Goal: Find contact information: Find contact information

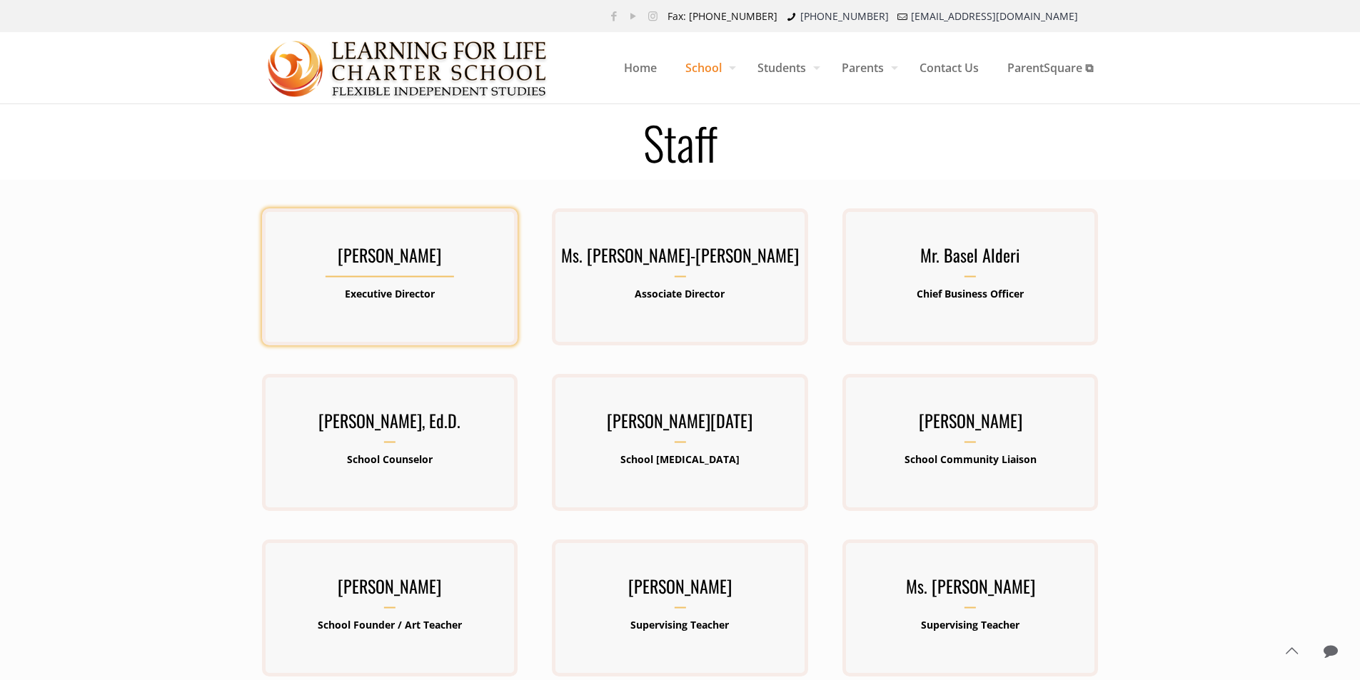
click at [413, 299] on b "Executive Director" at bounding box center [390, 294] width 90 height 14
click at [356, 263] on h3 "Mr. Kenneth Lawrence-Emanuel" at bounding box center [390, 259] width 256 height 37
click at [369, 252] on h3 "Mr. Kenneth Lawrence-Emanuel" at bounding box center [390, 259] width 256 height 37
click at [353, 252] on h3 "Mr. Kenneth Lawrence-Emanuel" at bounding box center [390, 259] width 256 height 37
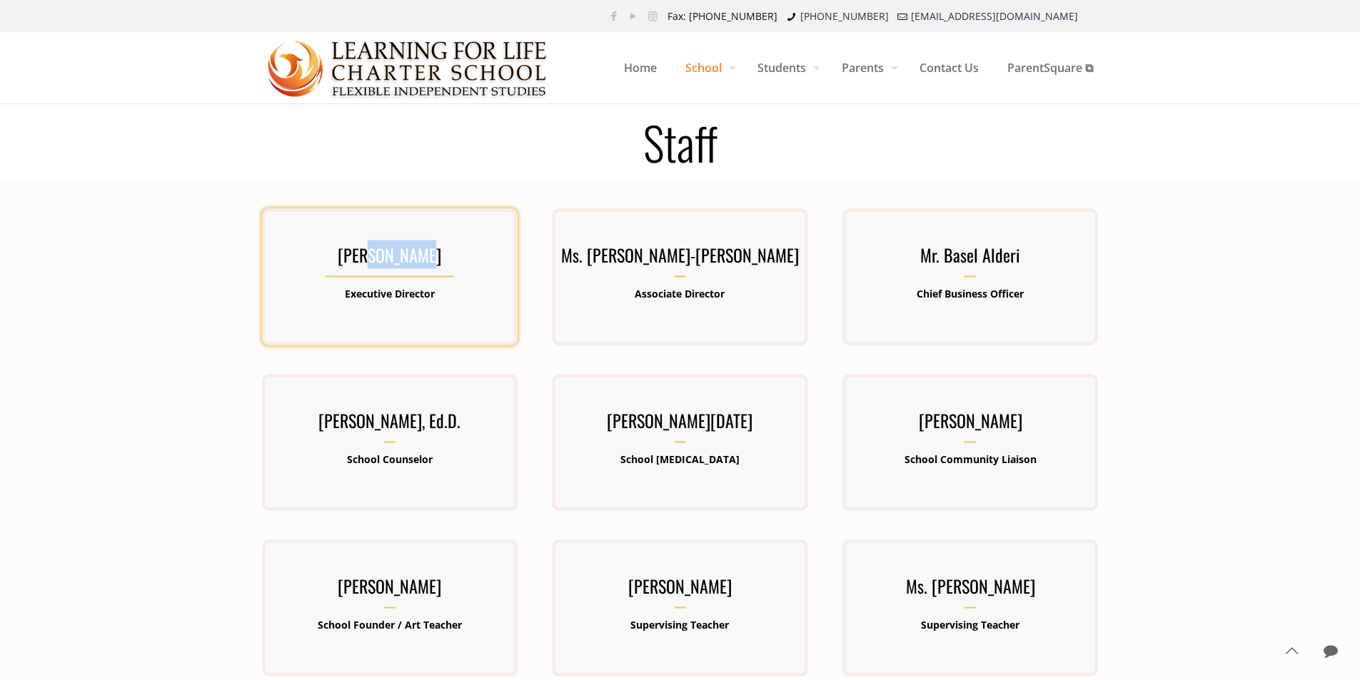
click at [353, 252] on h3 "Mr. Kenneth Lawrence-Emanuel" at bounding box center [390, 259] width 256 height 37
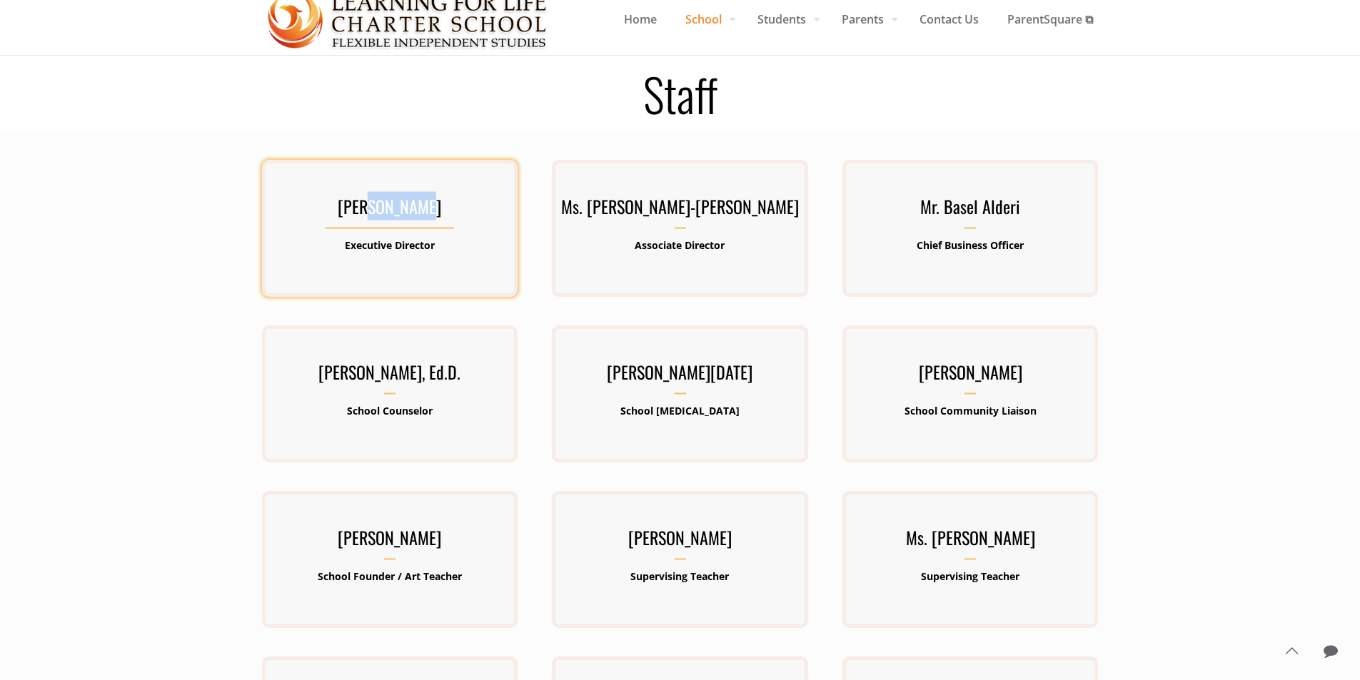
scroll to position [43, 0]
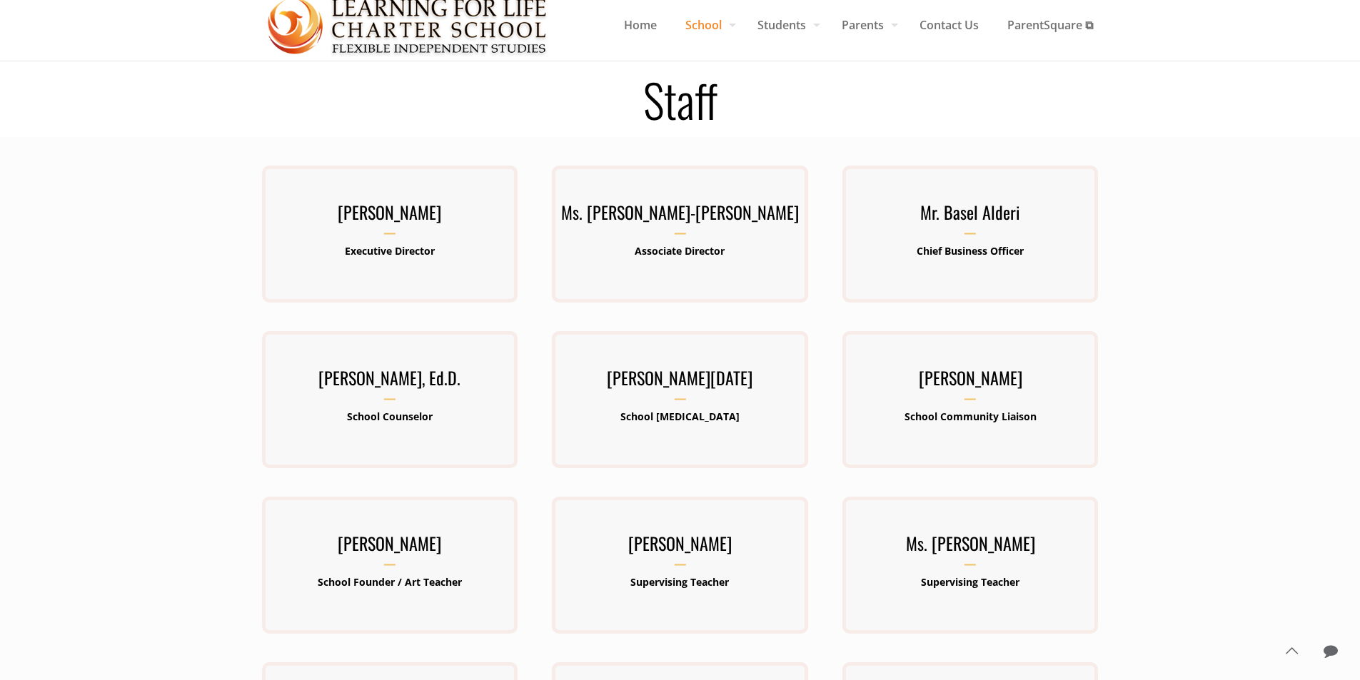
click at [246, 205] on div "Mr. Kenneth Lawrence-Emanuel Executive Director Kenneth Lawrence-Emanuel has be…" at bounding box center [390, 249] width 291 height 166
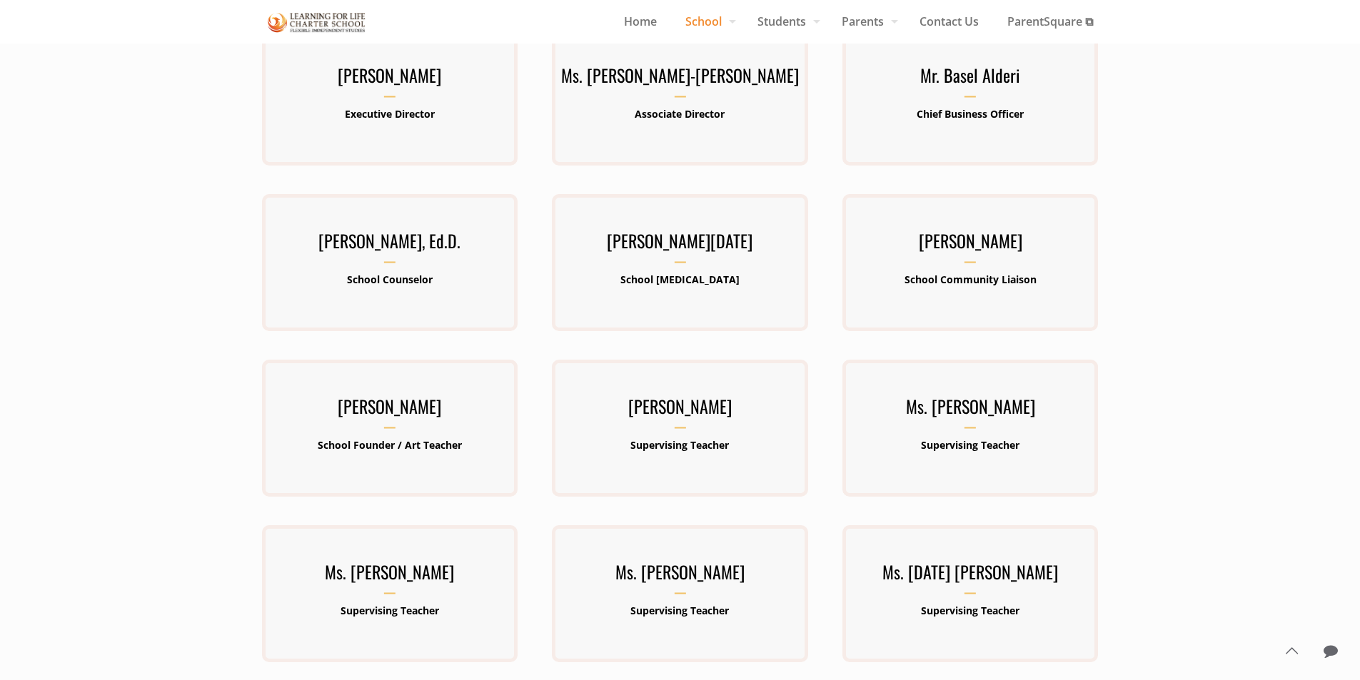
scroll to position [153, 0]
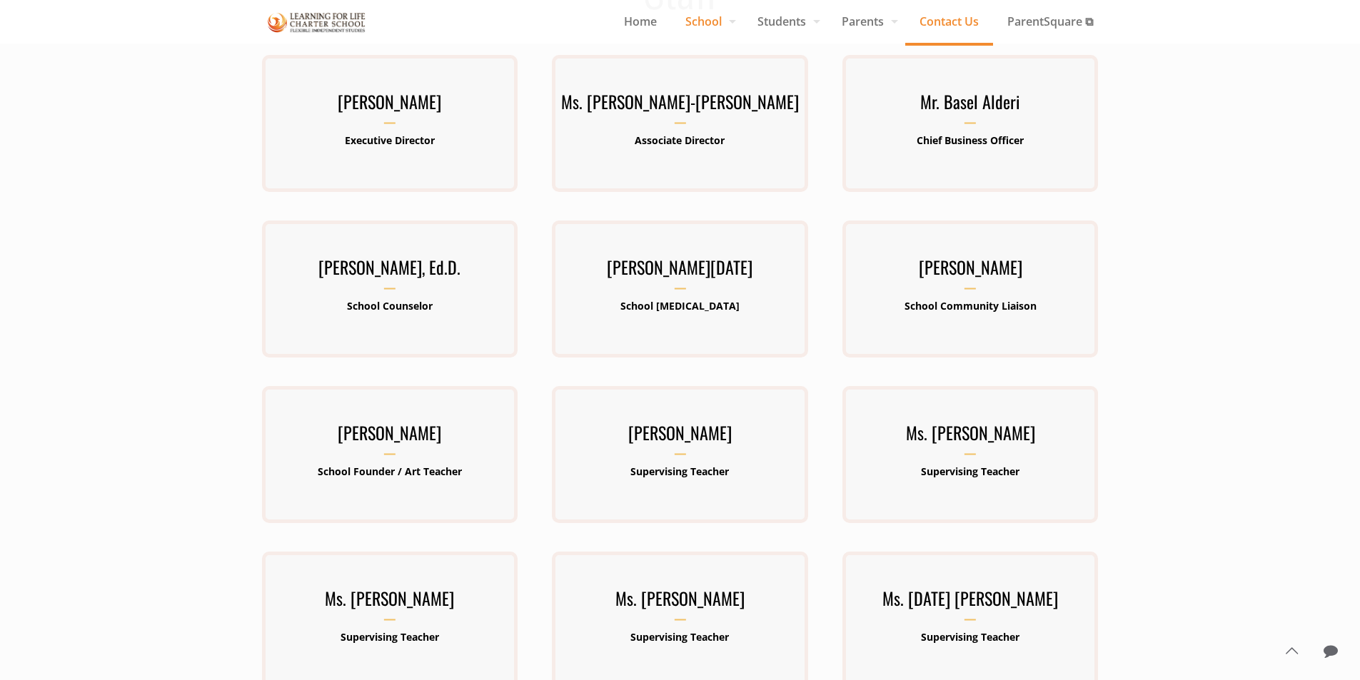
click at [959, 21] on span "Contact Us" at bounding box center [949, 21] width 88 height 21
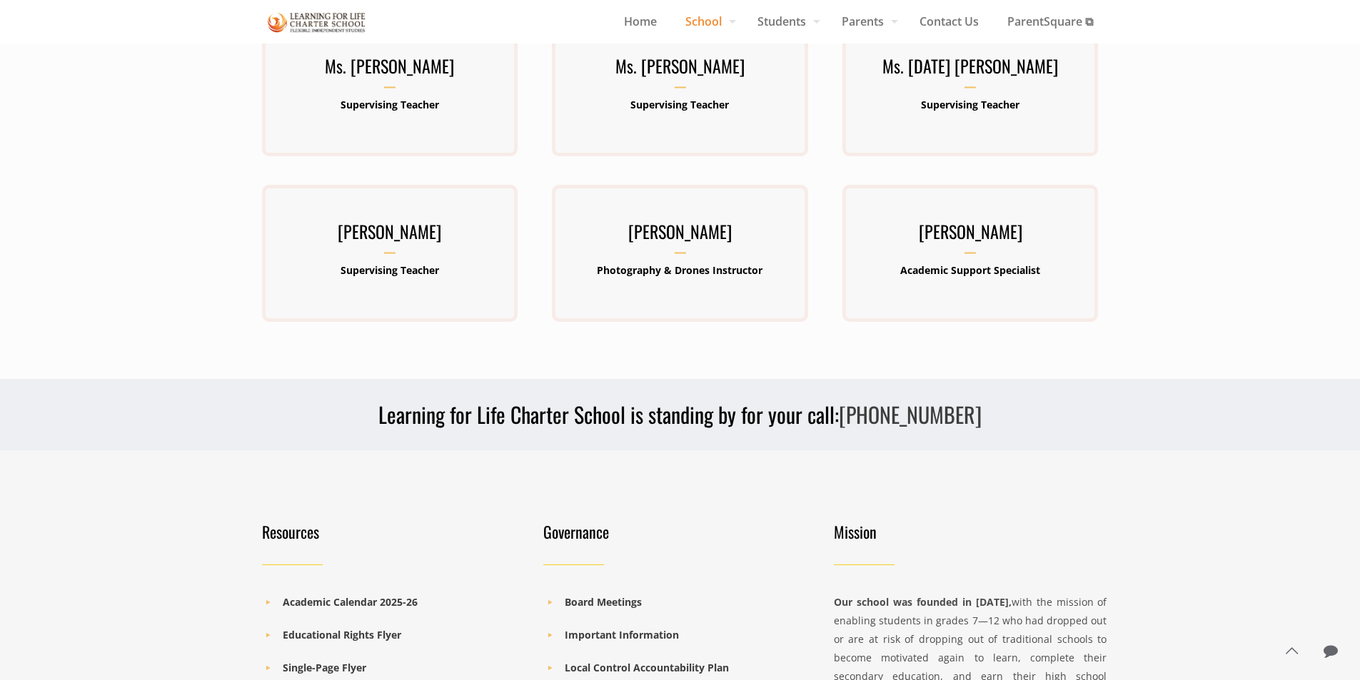
scroll to position [751, 0]
